Goal: Transaction & Acquisition: Purchase product/service

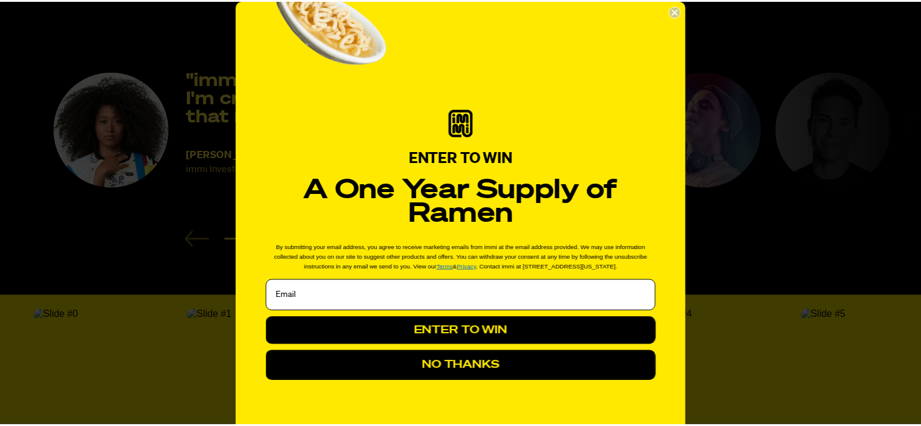
scroll to position [1876, 0]
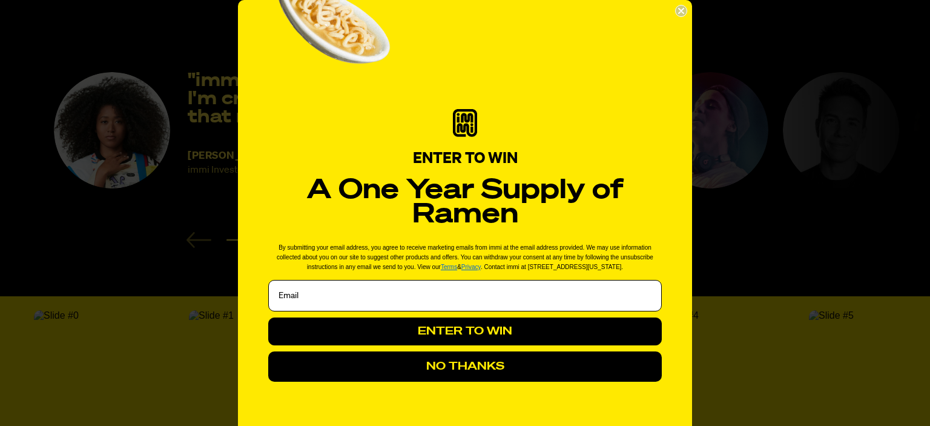
click at [676, 12] on circle "Close dialog" at bounding box center [682, 11] width 12 height 12
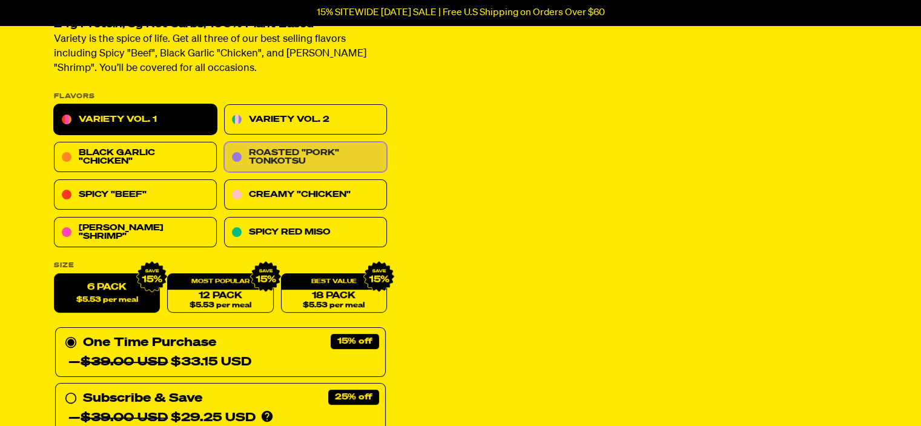
scroll to position [0, 0]
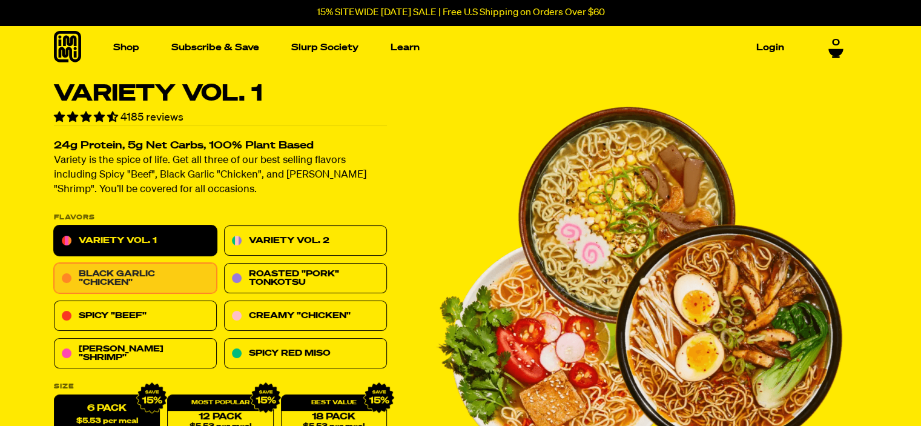
click at [143, 275] on link "Black Garlic "Chicken"" at bounding box center [135, 278] width 163 height 30
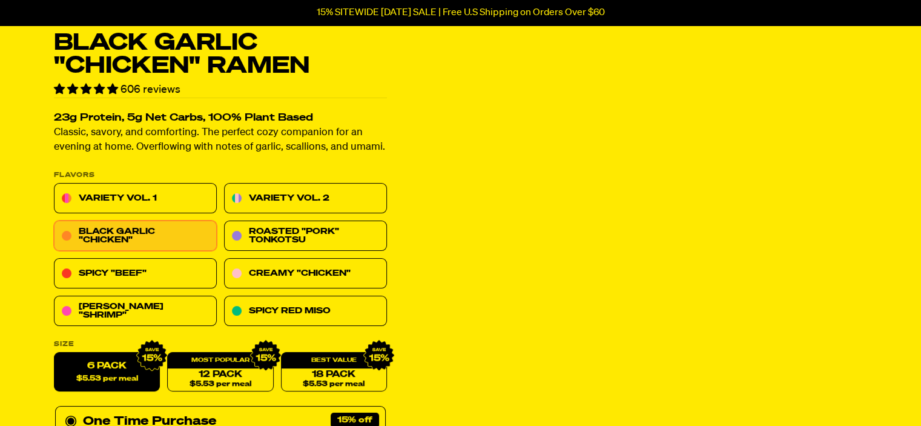
scroll to position [121, 0]
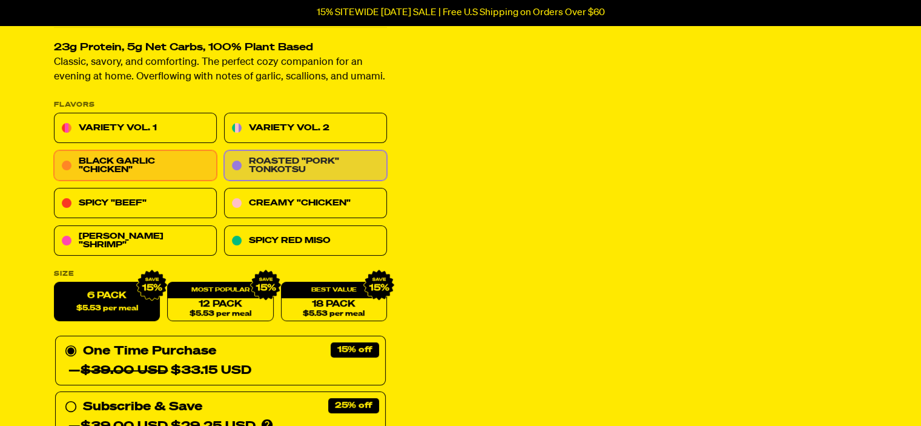
click at [283, 162] on link "Roasted "Pork" Tonkotsu" at bounding box center [305, 166] width 163 height 30
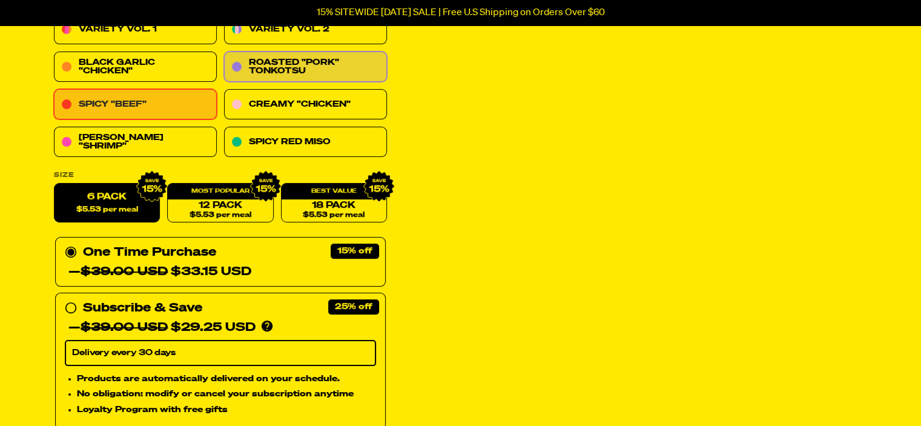
scroll to position [182, 0]
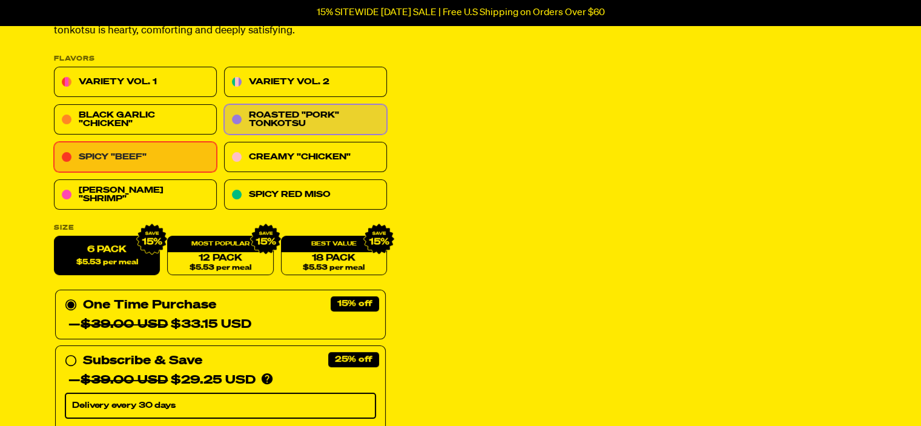
click at [148, 151] on link "Spicy "Beef"" at bounding box center [135, 157] width 163 height 30
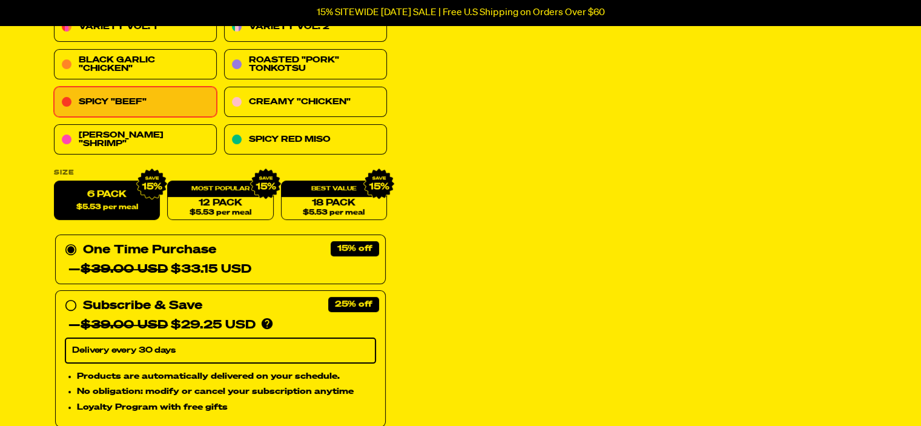
scroll to position [182, 0]
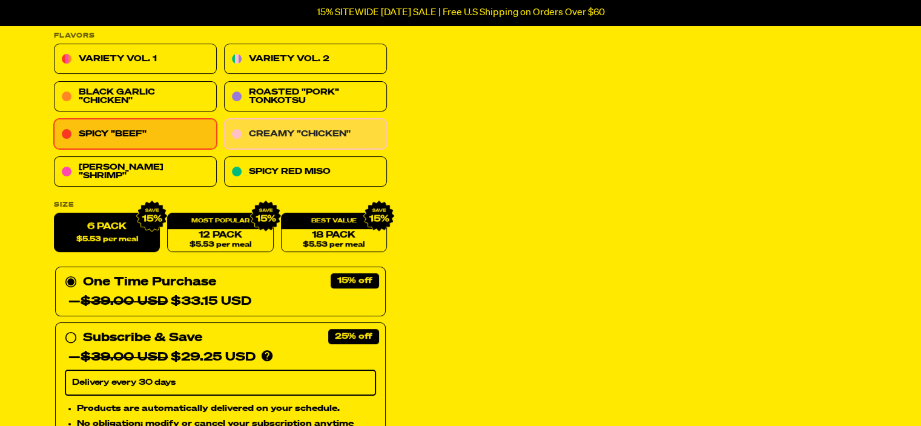
click at [322, 140] on link "Creamy "Chicken"" at bounding box center [305, 134] width 163 height 30
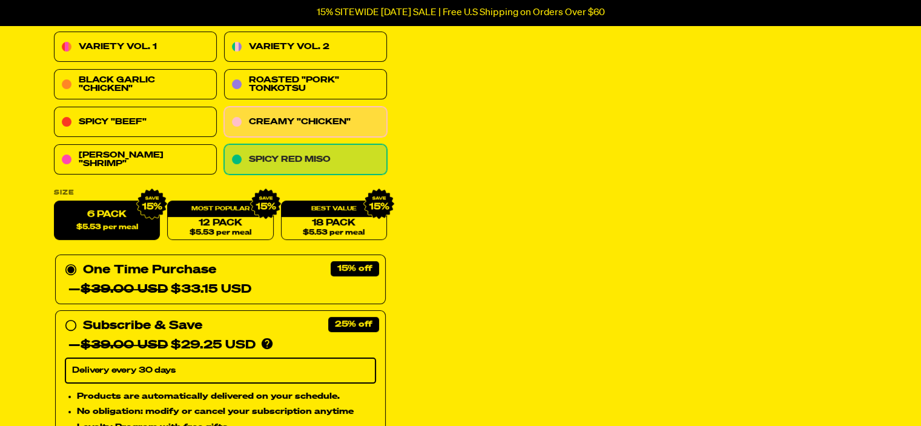
scroll to position [182, 0]
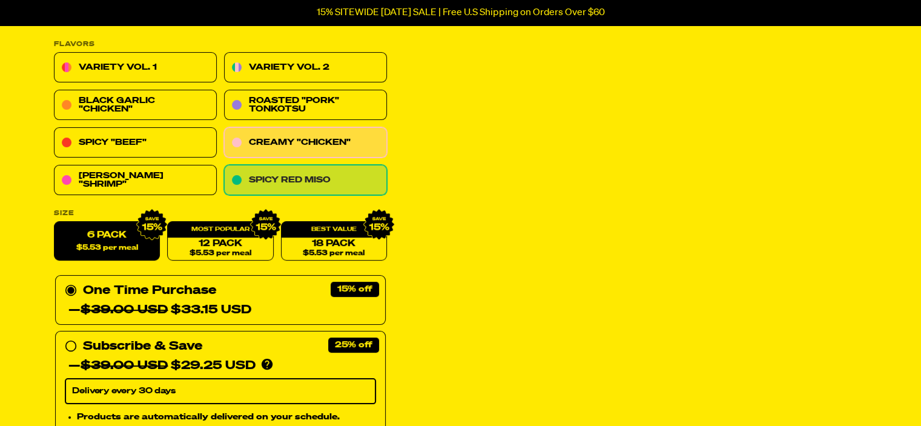
click at [306, 183] on link "Spicy Red Miso" at bounding box center [305, 180] width 163 height 30
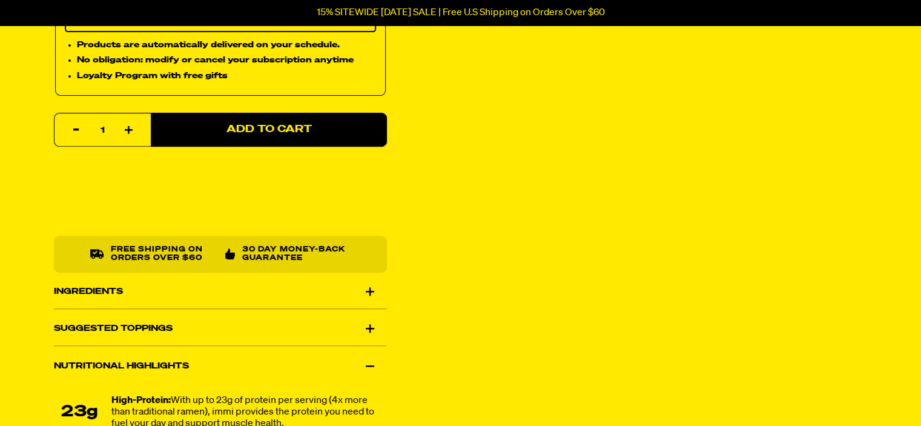
scroll to position [182, 0]
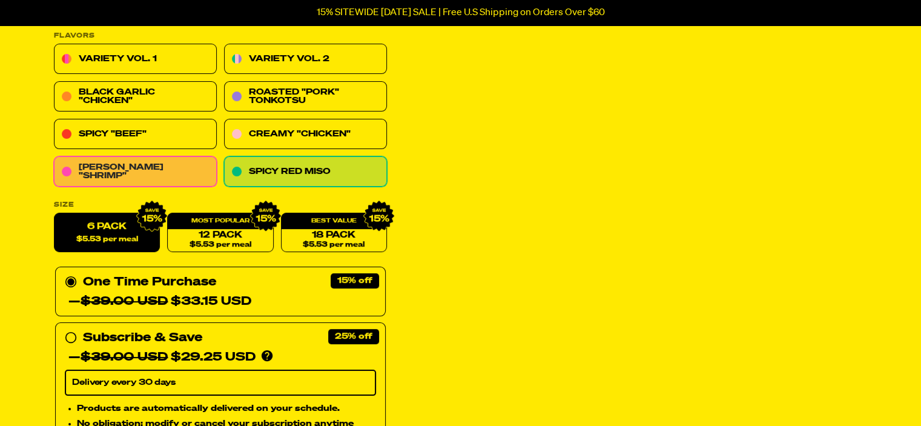
click at [129, 169] on link "[PERSON_NAME] "Shrimp"" at bounding box center [135, 172] width 163 height 30
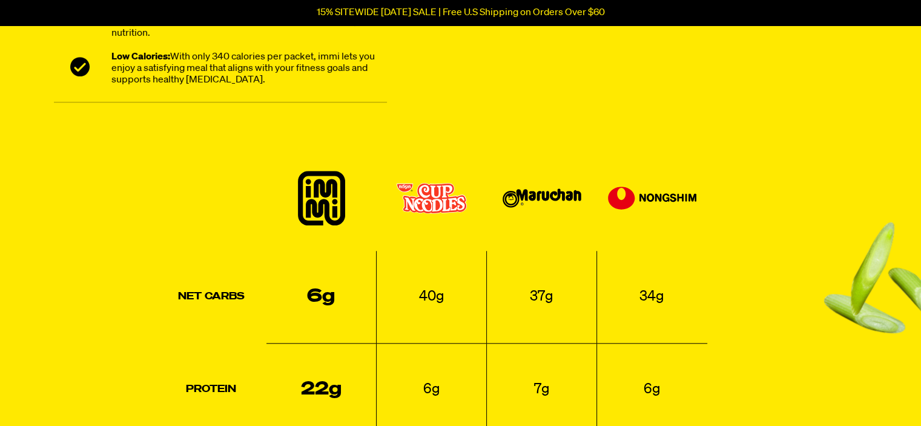
scroll to position [1211, 0]
